Goal: Task Accomplishment & Management: Manage account settings

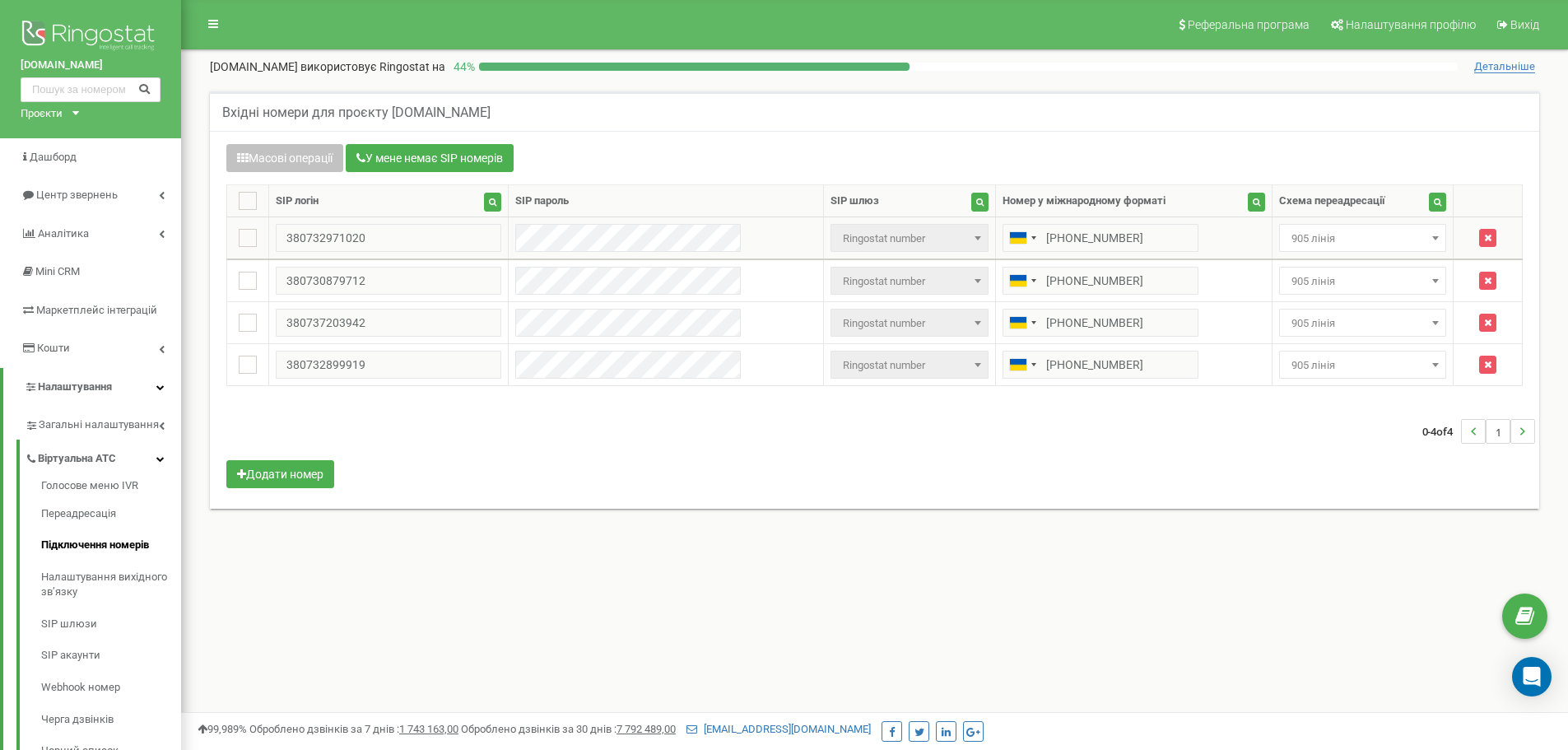
click at [1361, 231] on span "905 лінія" at bounding box center [1362, 239] width 156 height 23
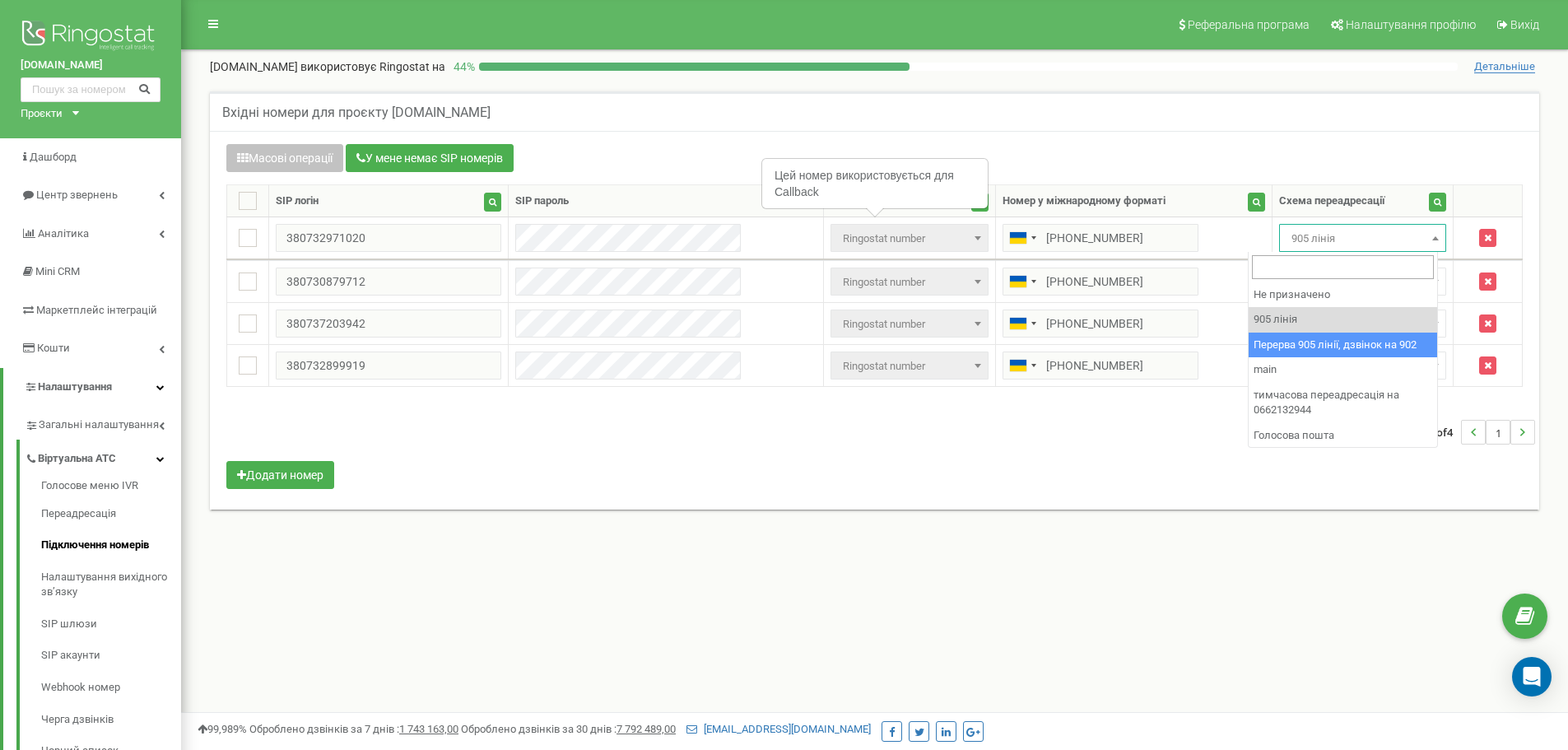
select select "173564"
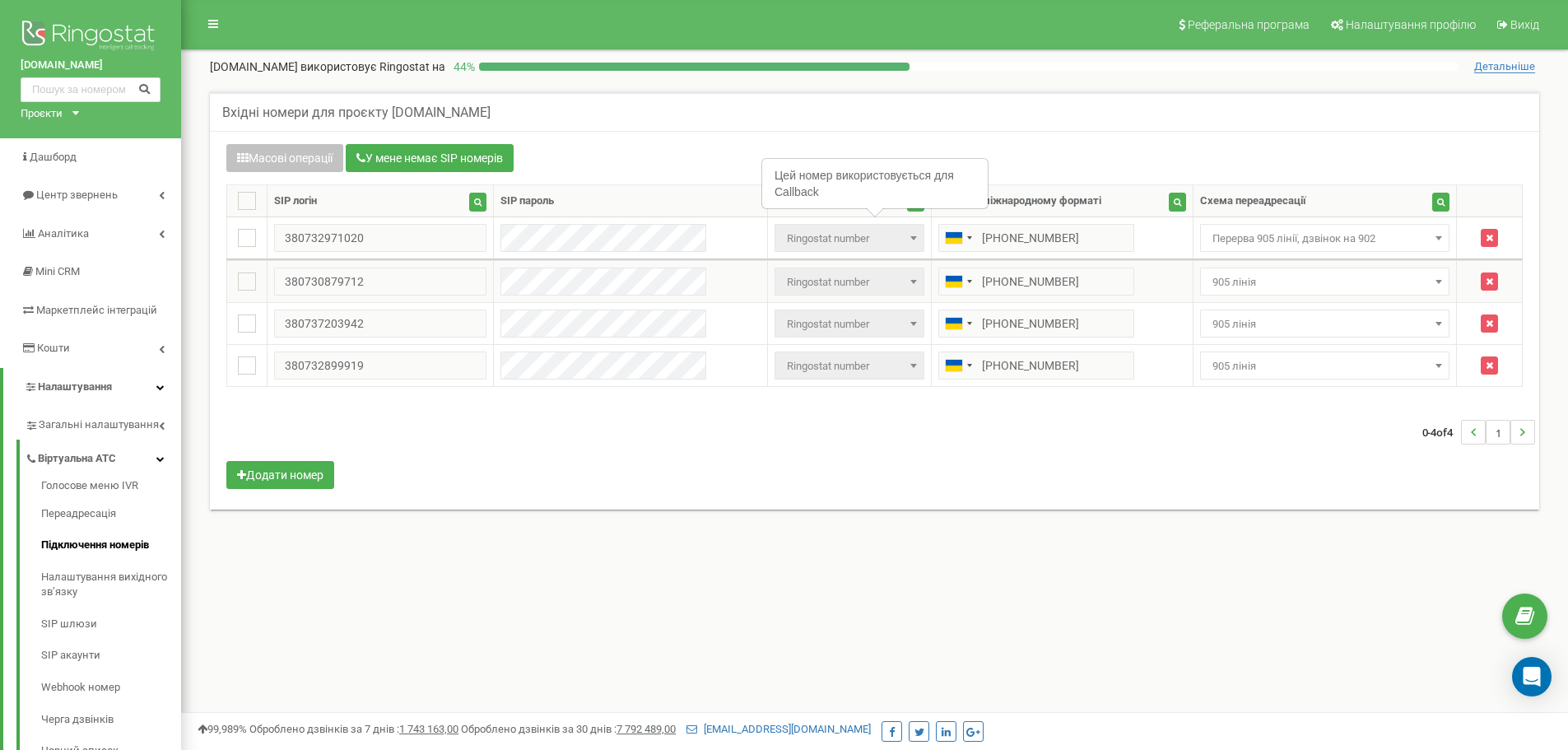
click at [1325, 291] on span "905 лінія" at bounding box center [1325, 282] width 239 height 23
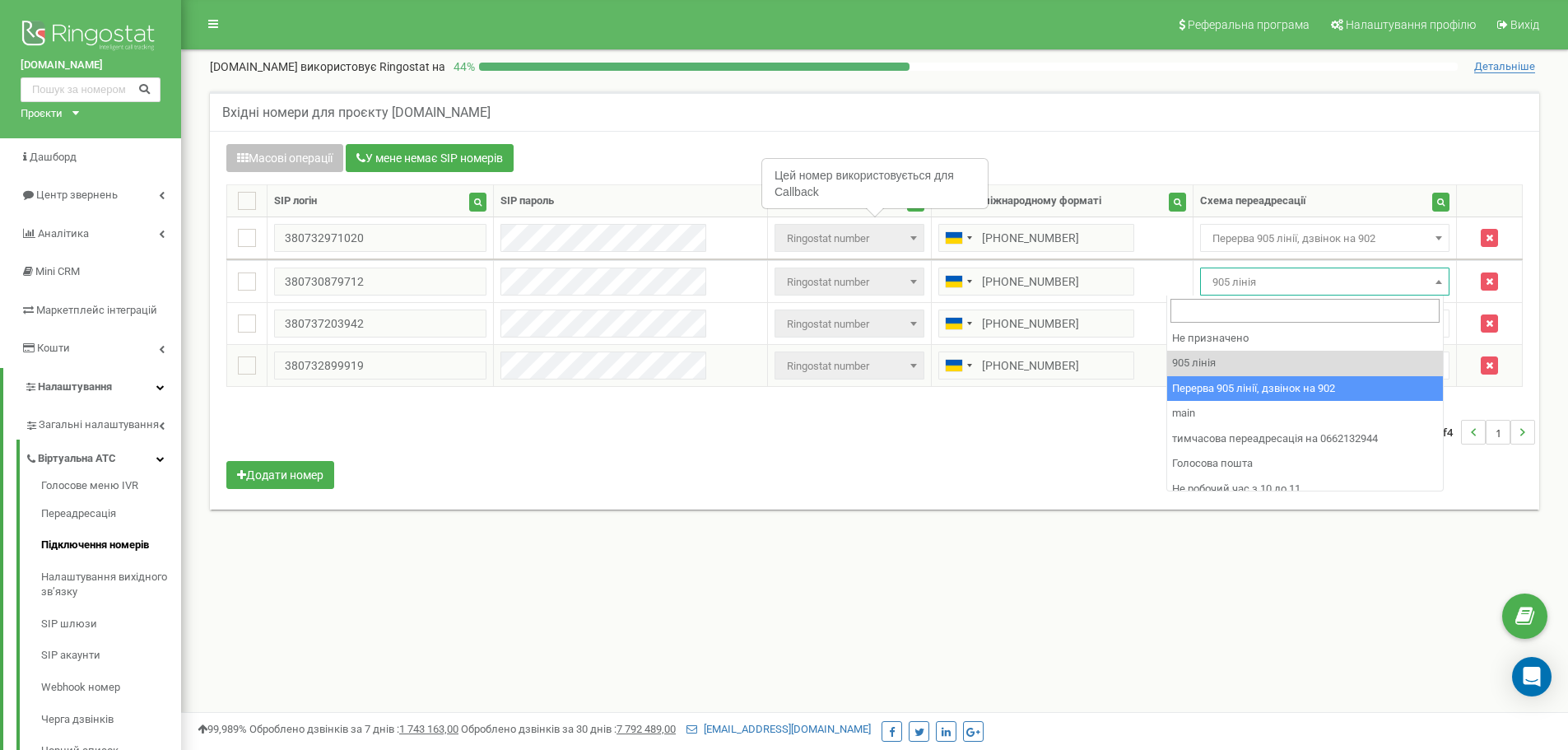
drag, startPoint x: 1297, startPoint y: 385, endPoint x: 1296, endPoint y: 364, distance: 21.0
select select "173564"
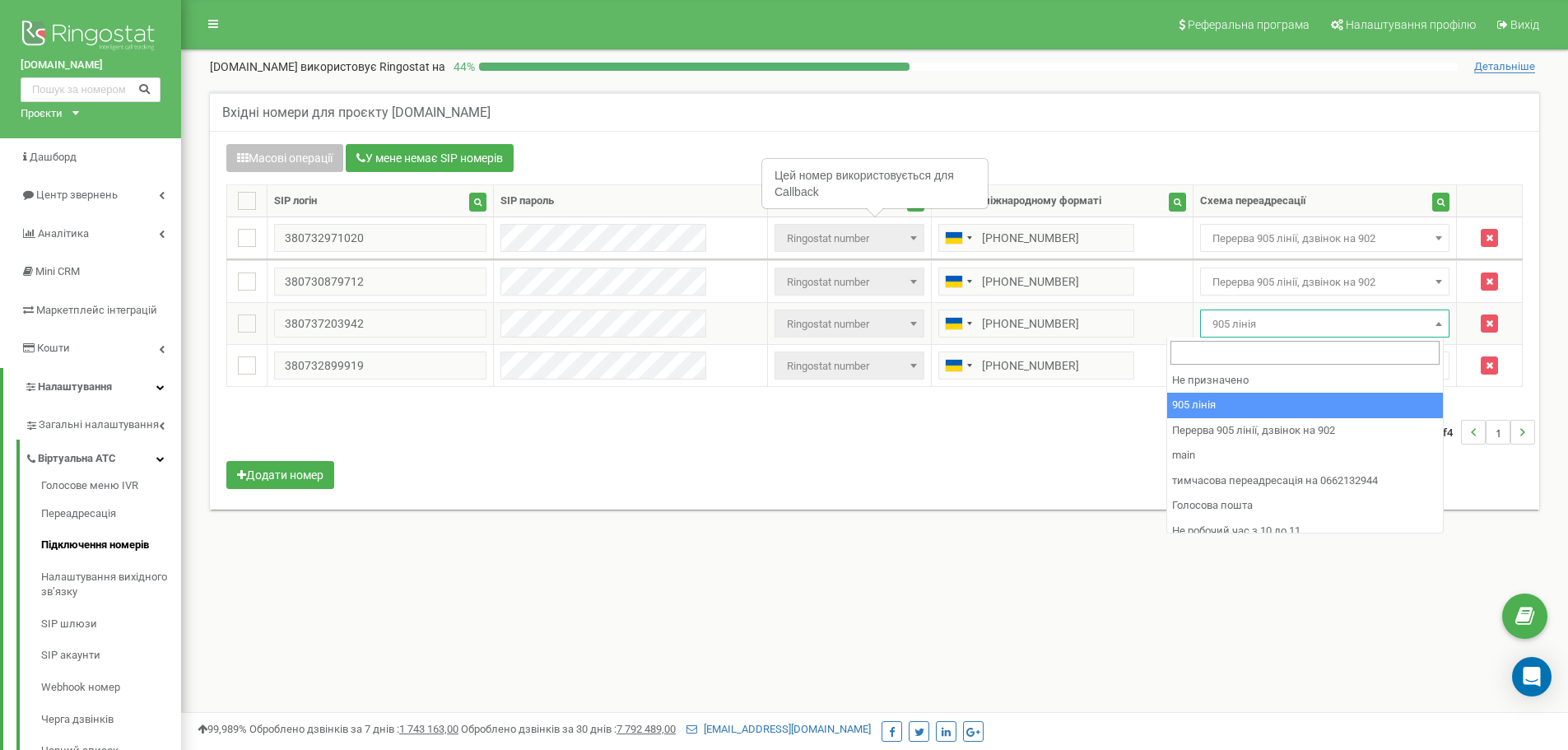
click at [1293, 335] on span "905 лінія" at bounding box center [1325, 324] width 239 height 23
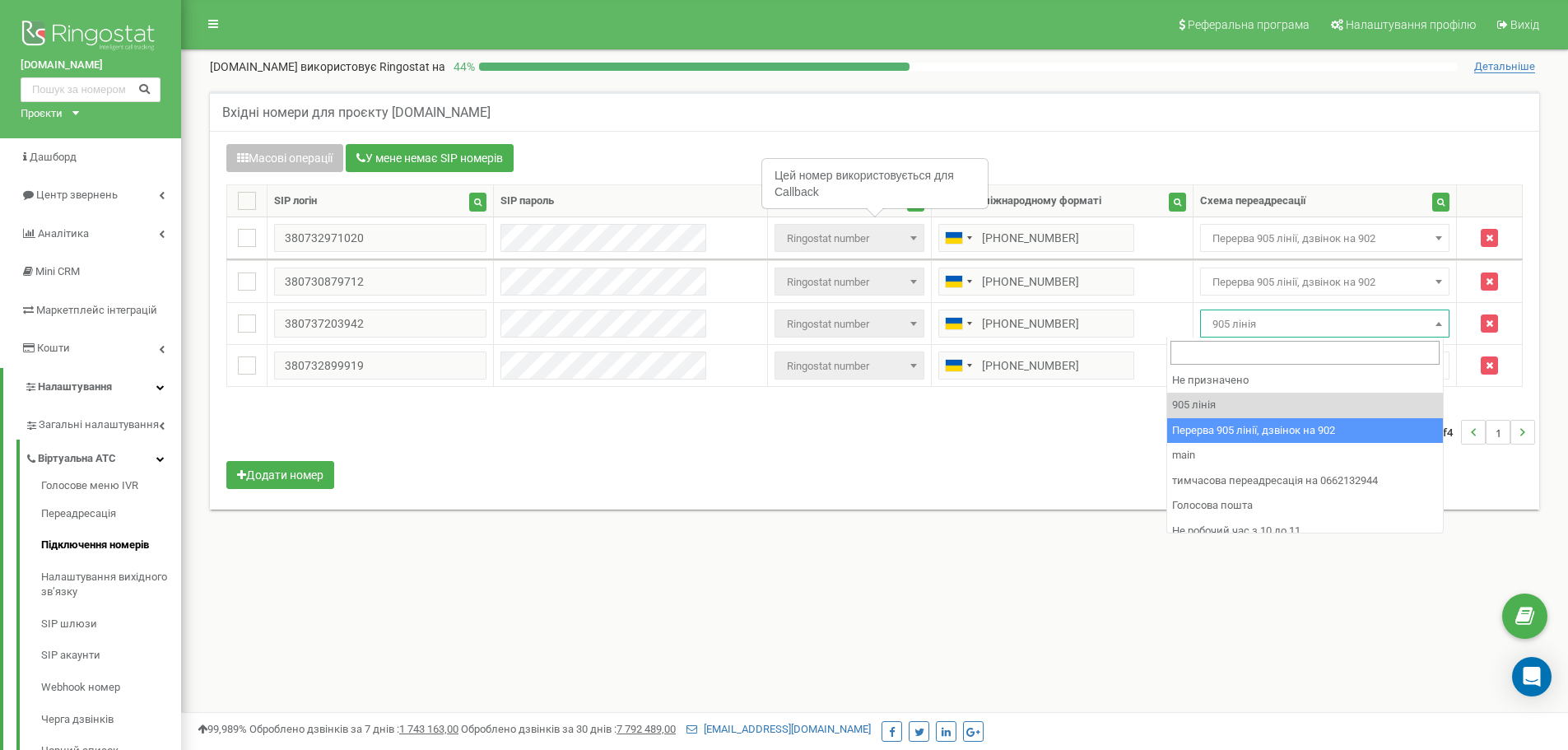
drag, startPoint x: 1253, startPoint y: 438, endPoint x: 1256, endPoint y: 405, distance: 33.1
select select "173564"
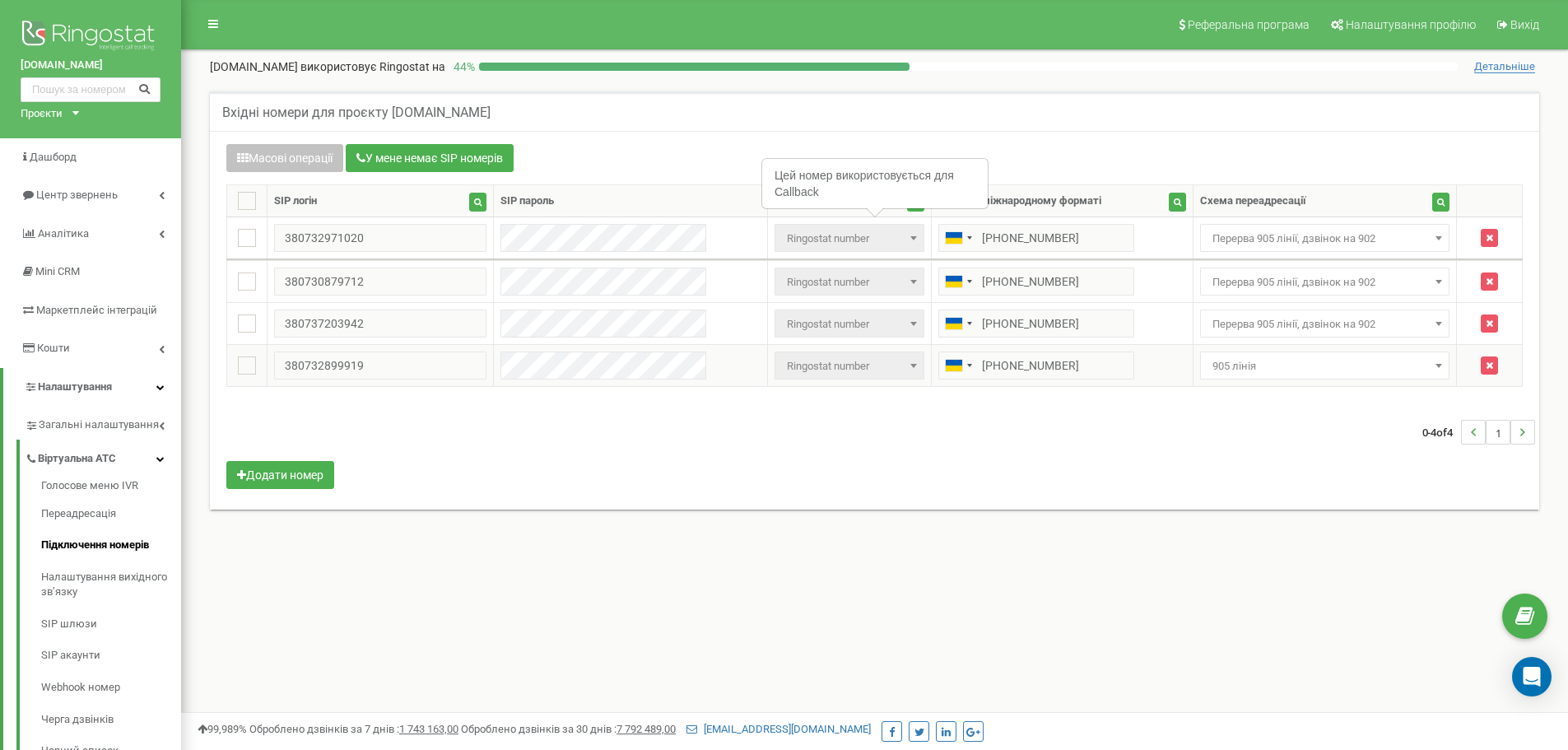
click at [1258, 365] on span "905 лінія" at bounding box center [1325, 366] width 239 height 23
click at [1255, 358] on span "905 лінія" at bounding box center [1325, 366] width 239 height 23
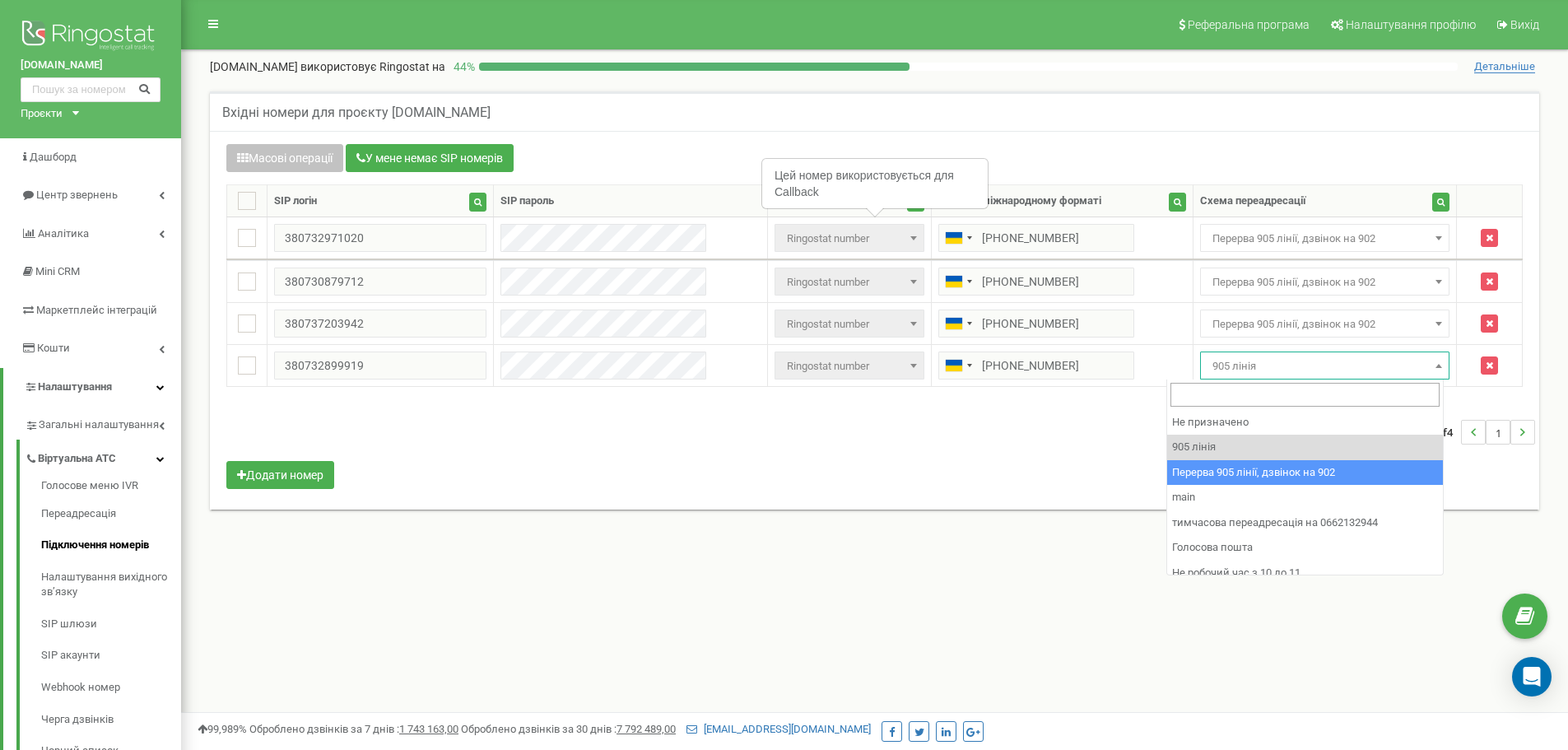
drag, startPoint x: 1242, startPoint y: 468, endPoint x: 1241, endPoint y: 459, distance: 9.1
select select "173564"
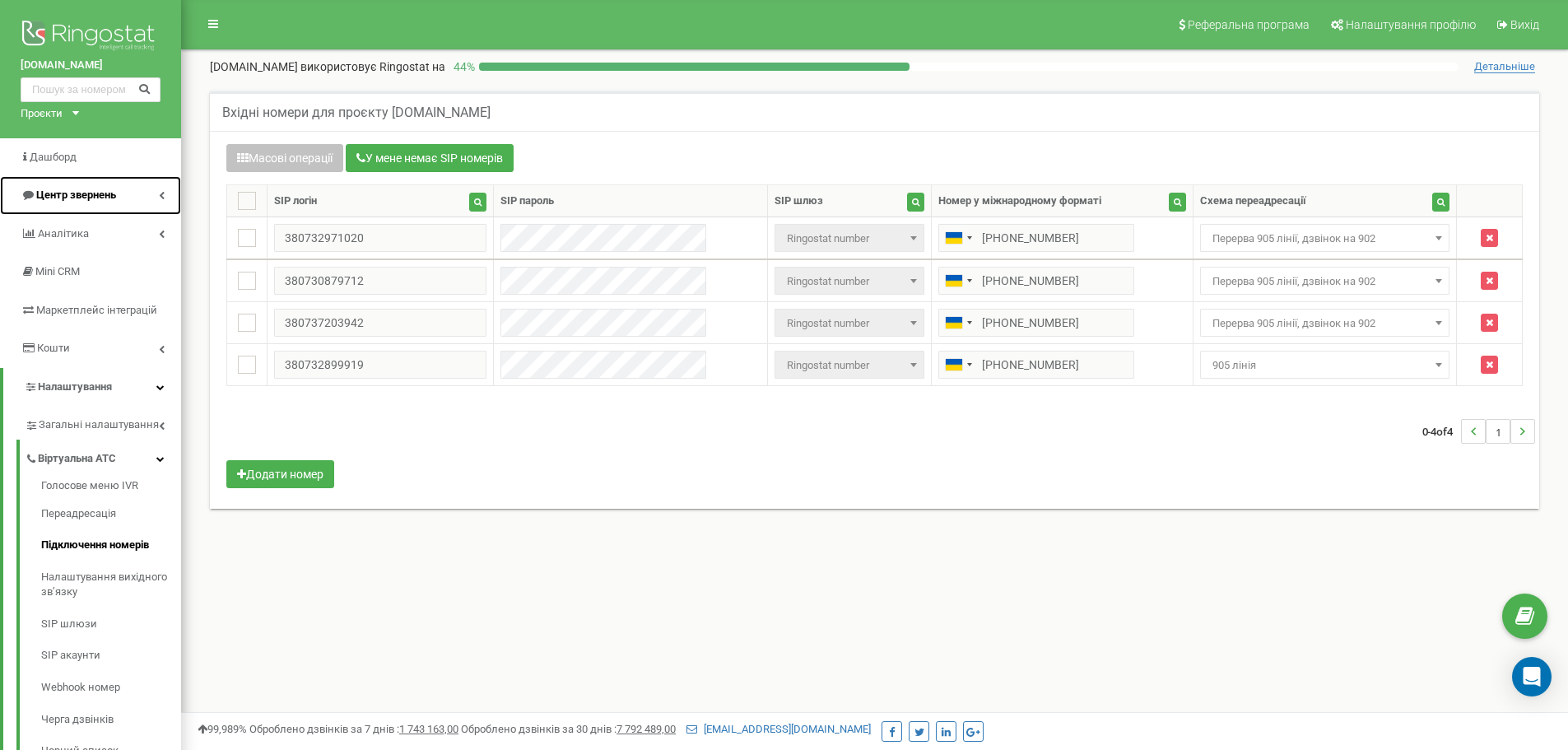
click at [62, 186] on link "Центр звернень" at bounding box center [90, 195] width 181 height 38
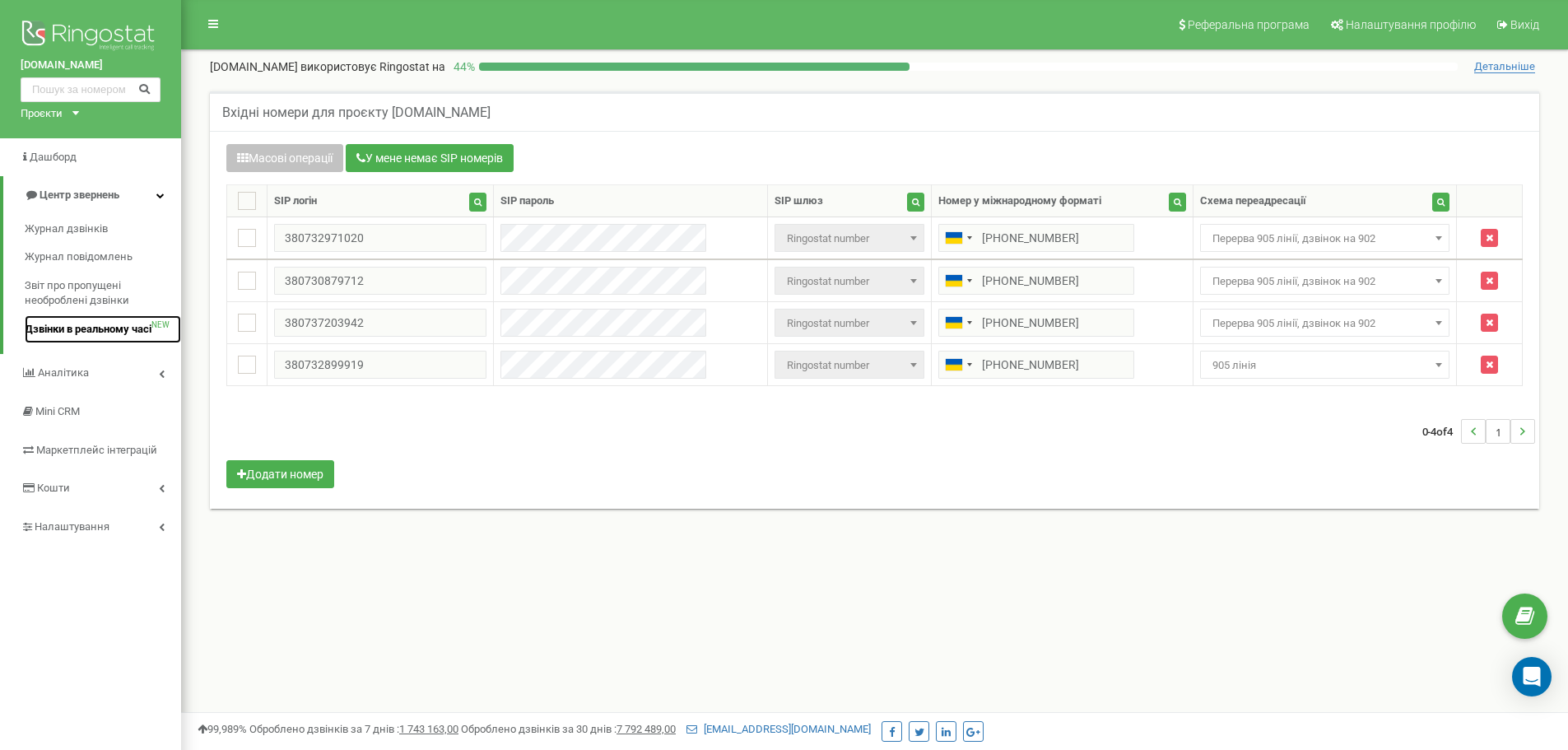
click at [107, 325] on span "Дзвінки в реальному часі" at bounding box center [88, 329] width 127 height 16
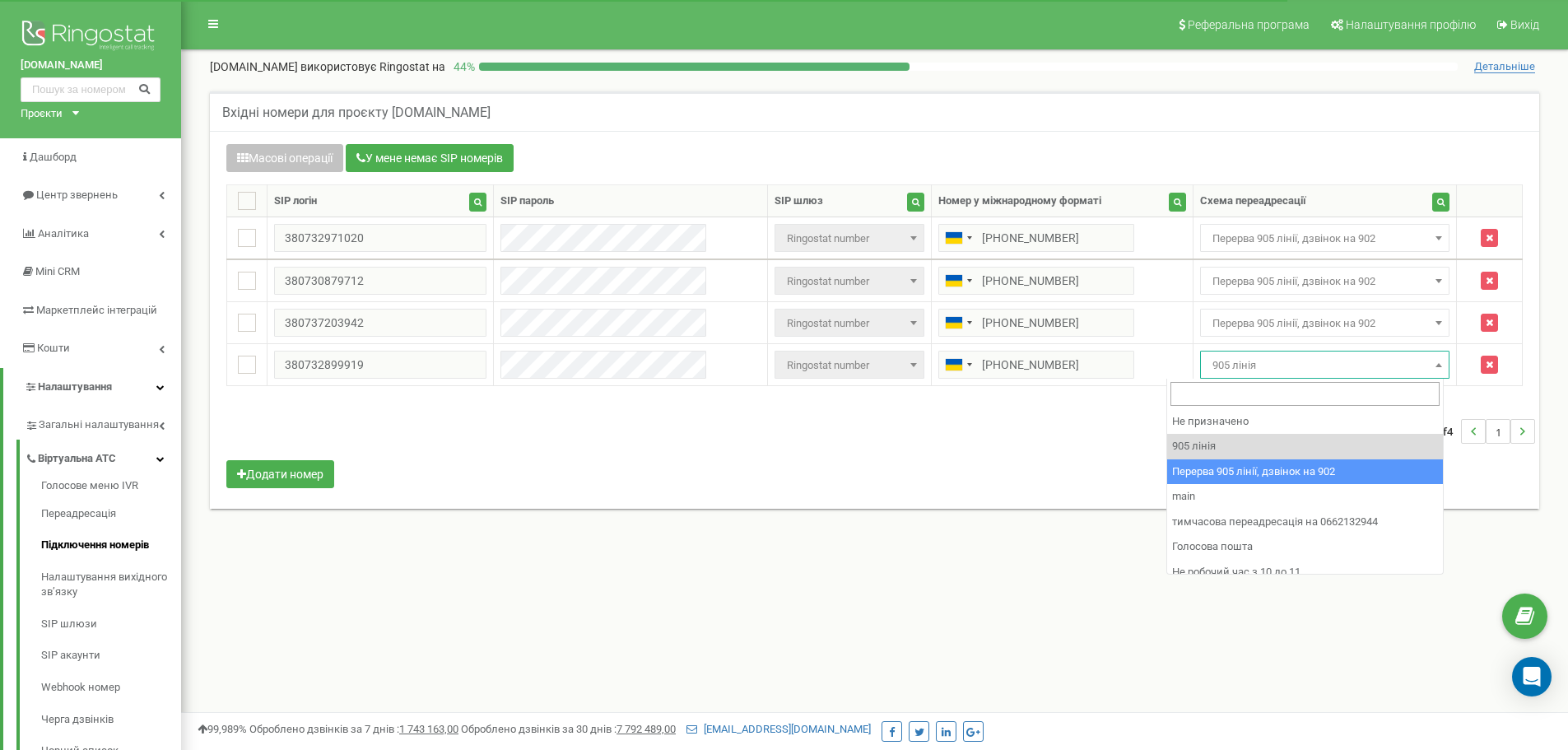
select select "173564"
